Goal: Information Seeking & Learning: Learn about a topic

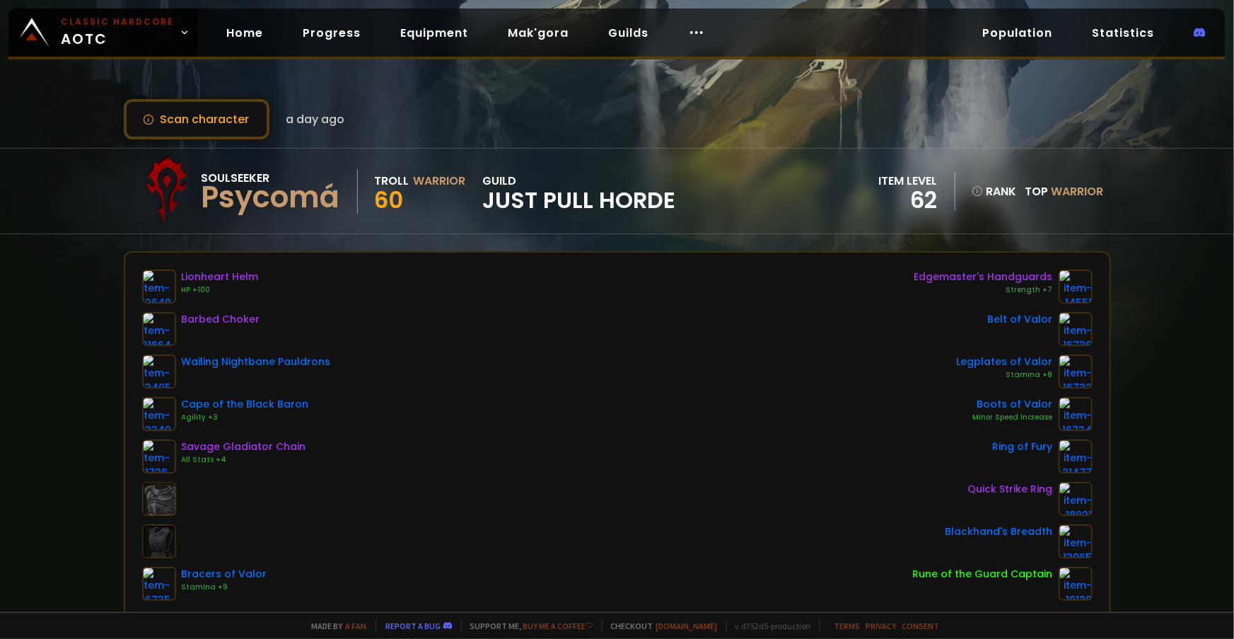
click at [574, 196] on span "Just Pull Horde" at bounding box center [579, 200] width 193 height 21
click at [496, 174] on div "guild Just Pull Horde" at bounding box center [579, 191] width 193 height 39
click at [508, 201] on span "Just Pull Horde" at bounding box center [579, 200] width 193 height 21
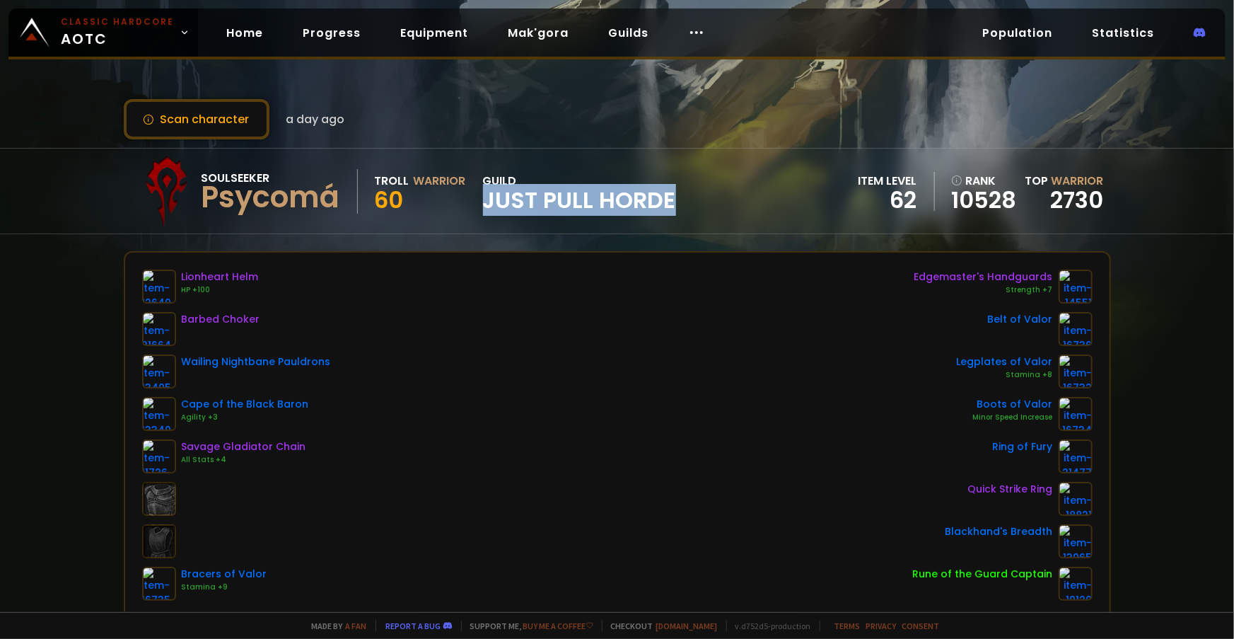
drag, startPoint x: 508, startPoint y: 201, endPoint x: 639, endPoint y: 192, distance: 130.5
click at [639, 192] on span "Just Pull Horde" at bounding box center [579, 200] width 193 height 21
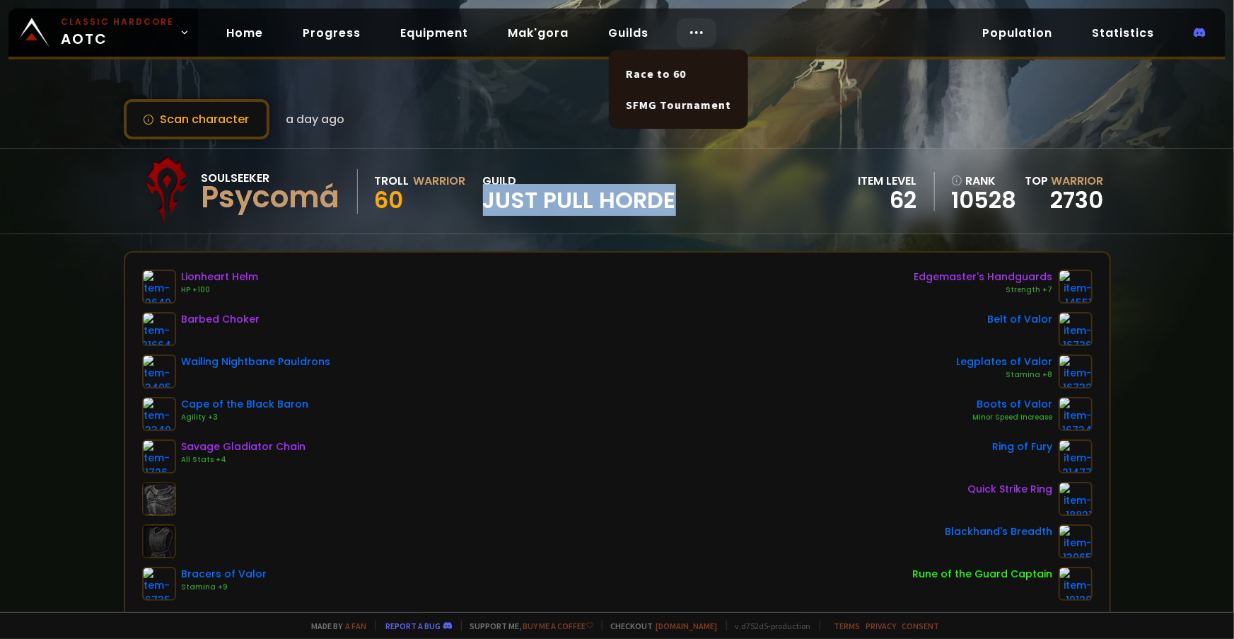
copy span "Just Pull Horde"
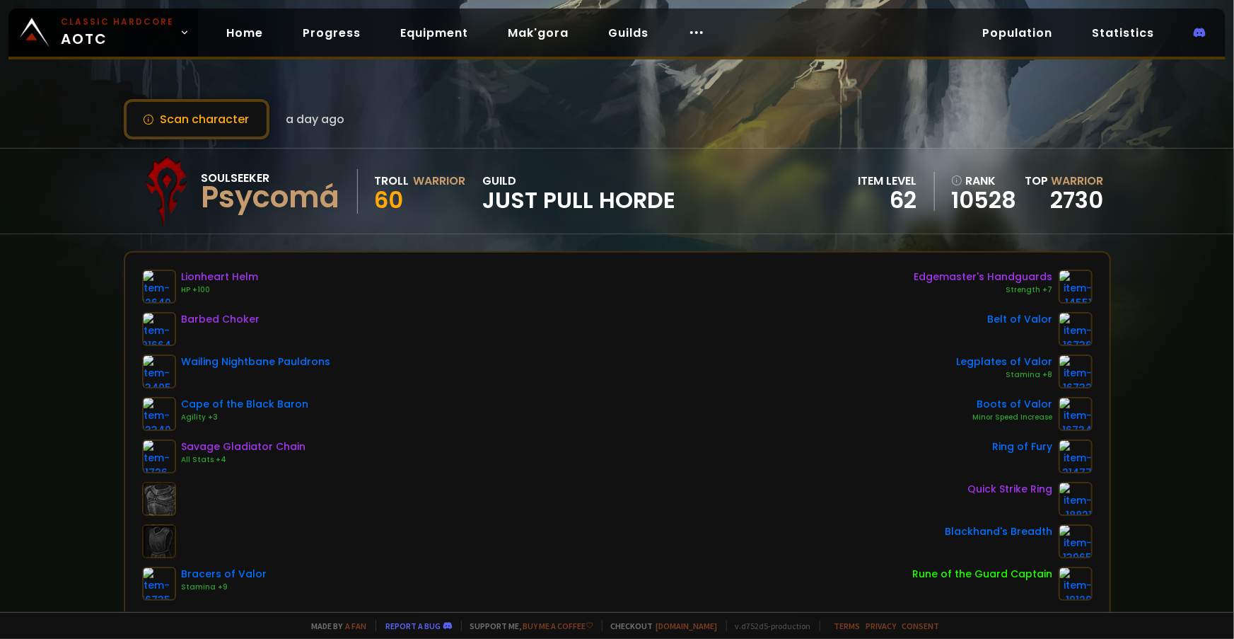
click at [492, 149] on div "Soulseeker Psycomá Troll Warrior 60 guild Just Pull Horde item level 62 rank 10…" at bounding box center [617, 191] width 987 height 85
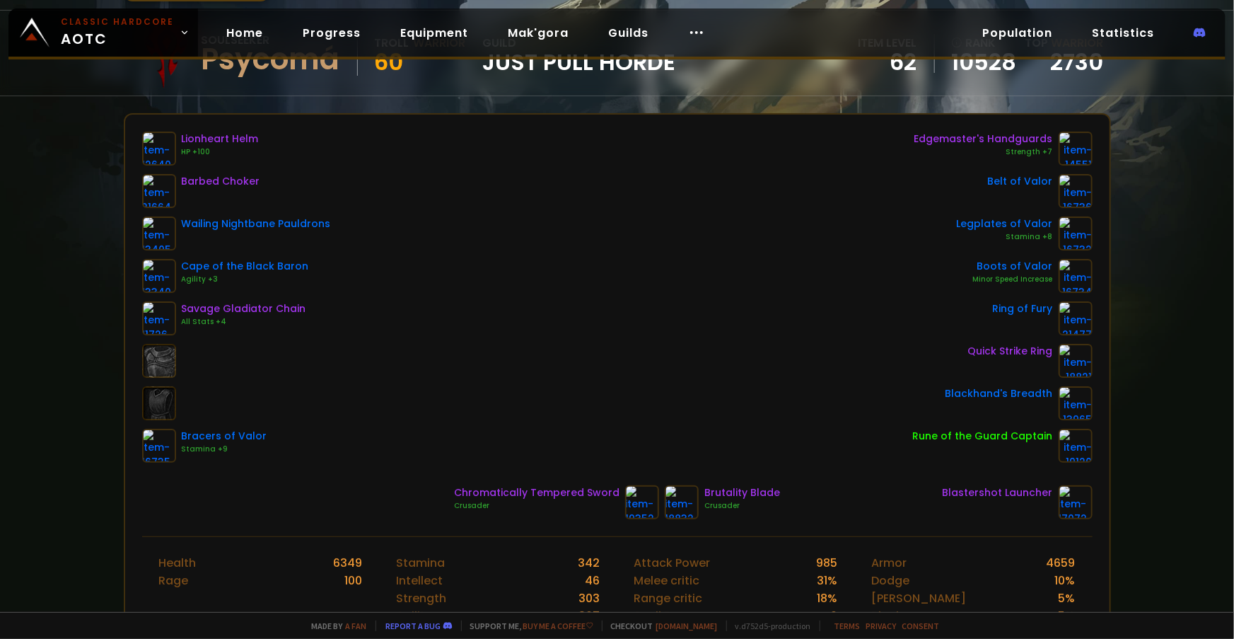
scroll to position [128, 0]
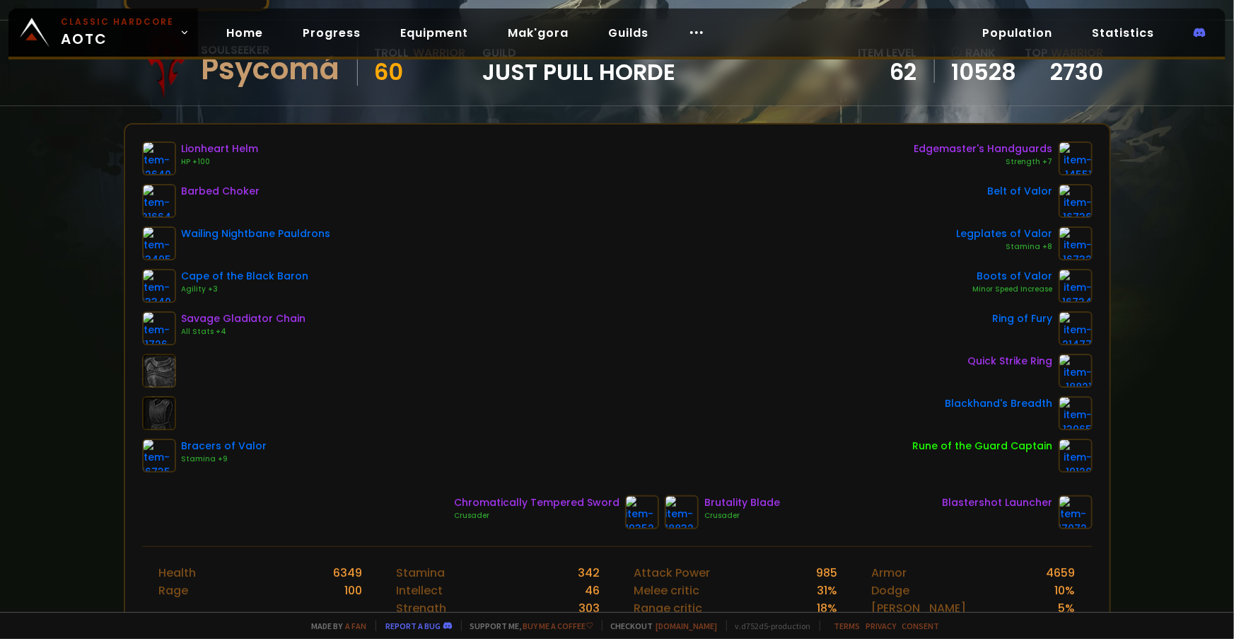
click at [504, 272] on div "Lionheart Helm HP +100 Barbed Choker Wailing Nightbane Pauldrons Cape of the Bl…" at bounding box center [617, 306] width 950 height 331
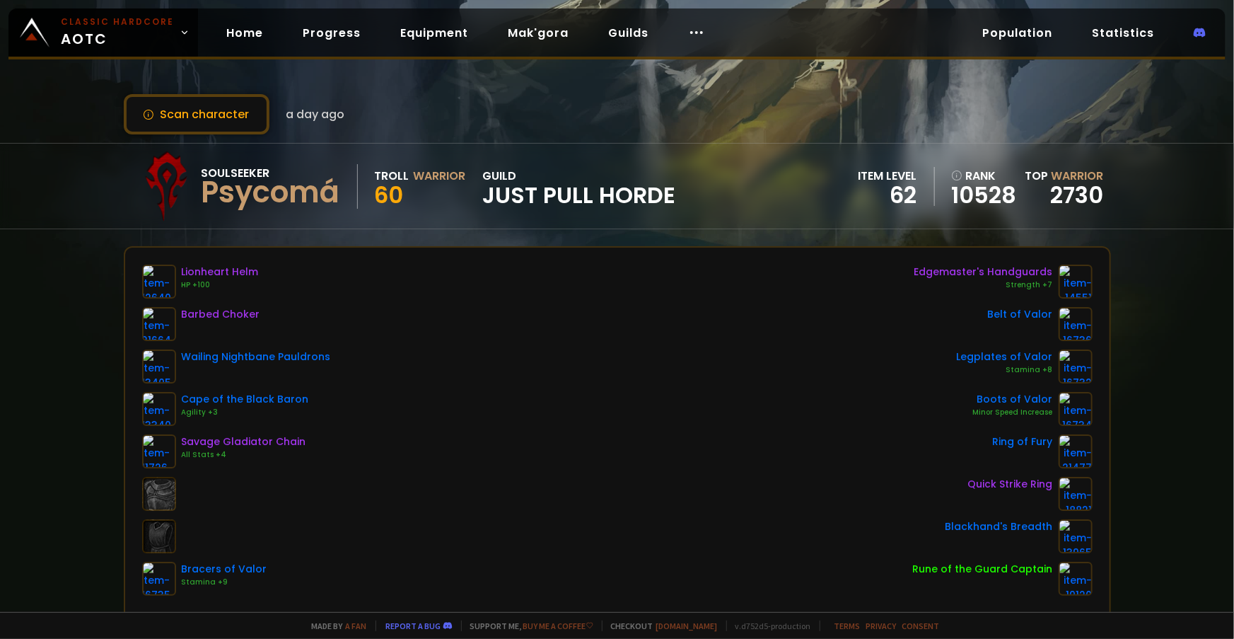
scroll to position [0, 0]
